Goal: Information Seeking & Learning: Learn about a topic

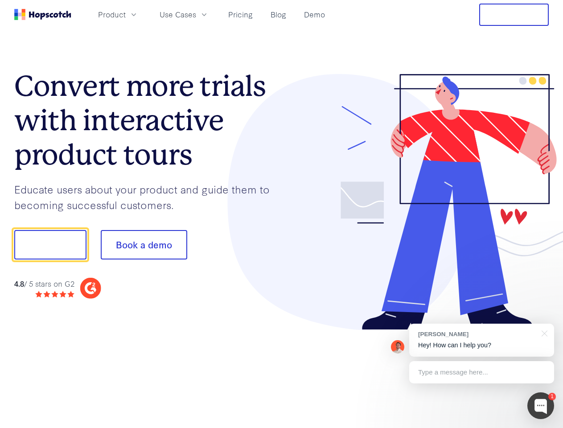
click at [282, 214] on div at bounding box center [416, 202] width 268 height 256
click at [126, 14] on span "Product" at bounding box center [112, 14] width 28 height 11
click at [196, 14] on span "Use Cases" at bounding box center [178, 14] width 37 height 11
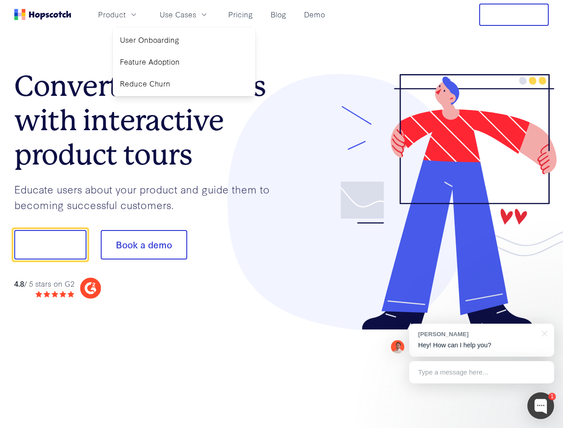
click at [514, 15] on button "Free Trial" at bounding box center [515, 15] width 70 height 22
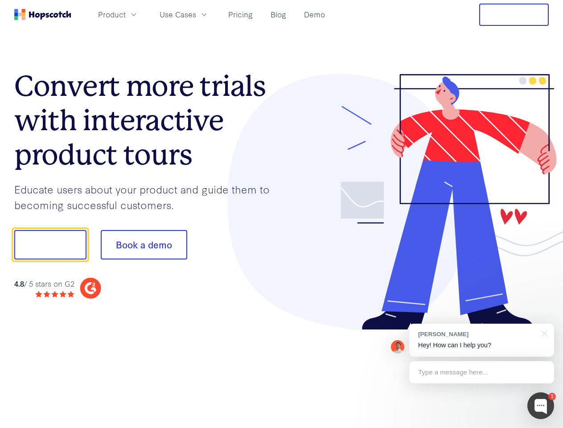
click at [50, 245] on button "Show me!" at bounding box center [50, 244] width 72 height 29
click at [144, 245] on button "Book a demo" at bounding box center [144, 244] width 87 height 29
click at [541, 406] on div at bounding box center [541, 406] width 27 height 27
click at [482, 340] on div "[PERSON_NAME] Hey! How can I help you?" at bounding box center [481, 340] width 145 height 33
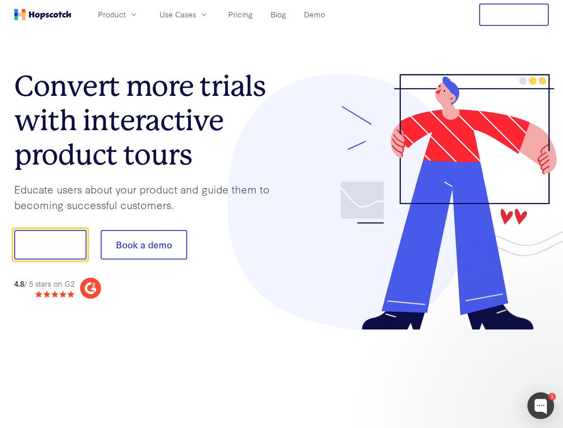
click at [543, 333] on div at bounding box center [470, 244] width 167 height 298
click at [482, 372] on div at bounding box center [470, 244] width 167 height 298
